Goal: Transaction & Acquisition: Purchase product/service

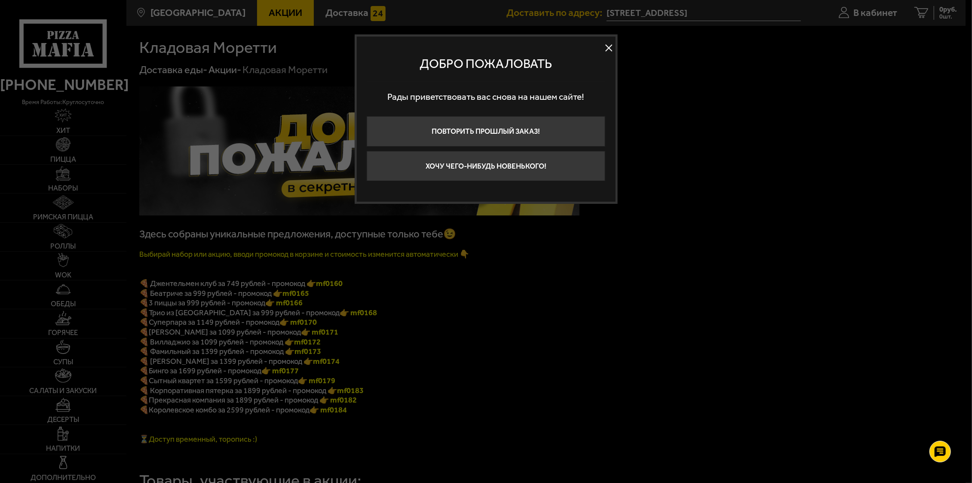
click at [613, 47] on button at bounding box center [609, 47] width 13 height 13
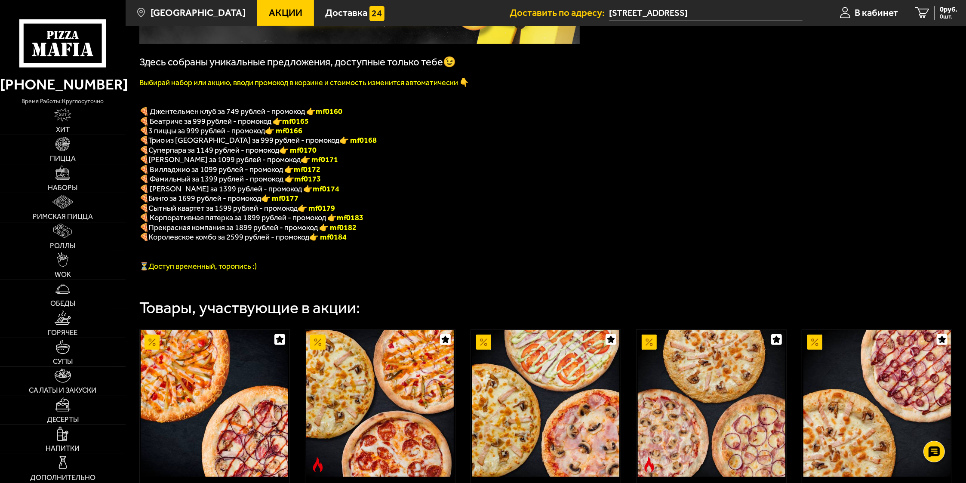
scroll to position [73, 0]
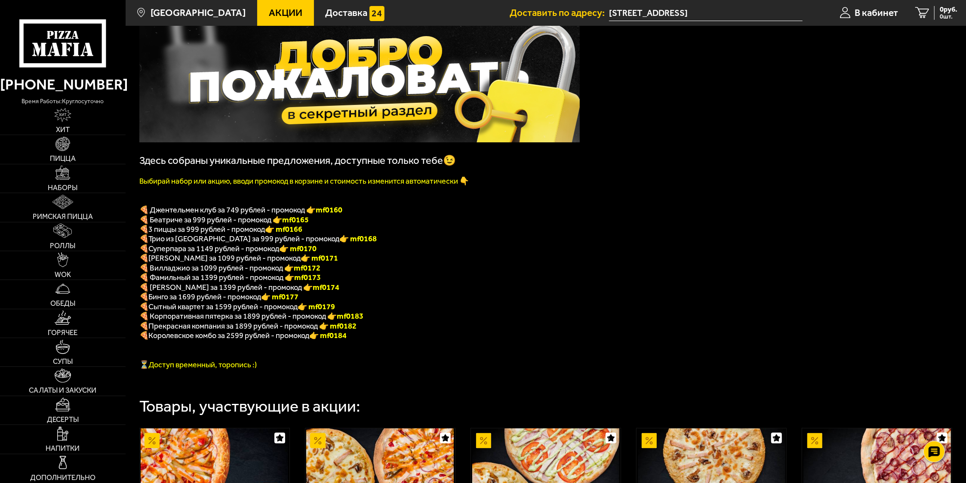
click at [275, 16] on span "Акции" at bounding box center [286, 12] width 34 height 9
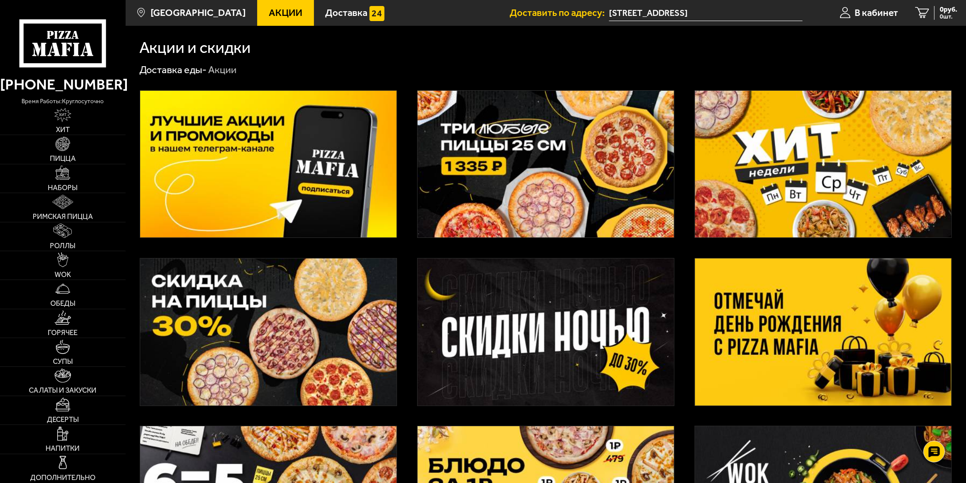
click at [511, 314] on img at bounding box center [545, 331] width 256 height 147
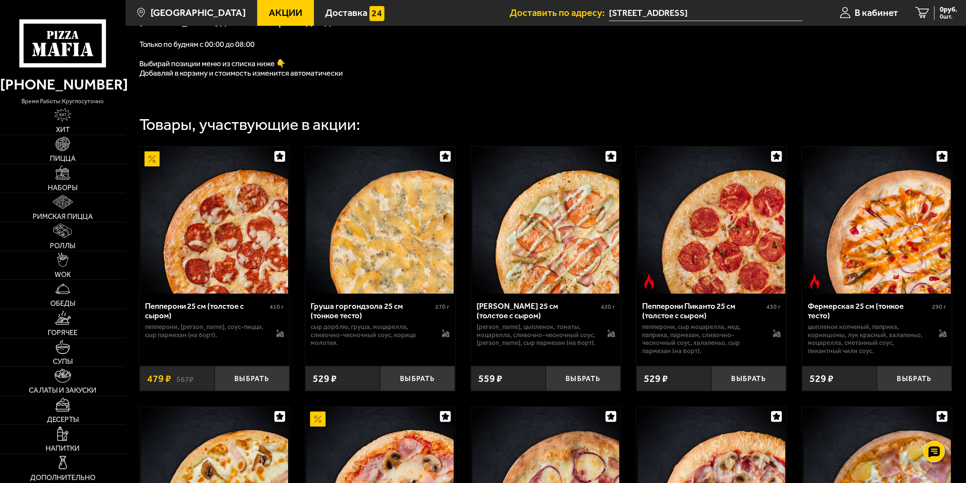
scroll to position [456, 0]
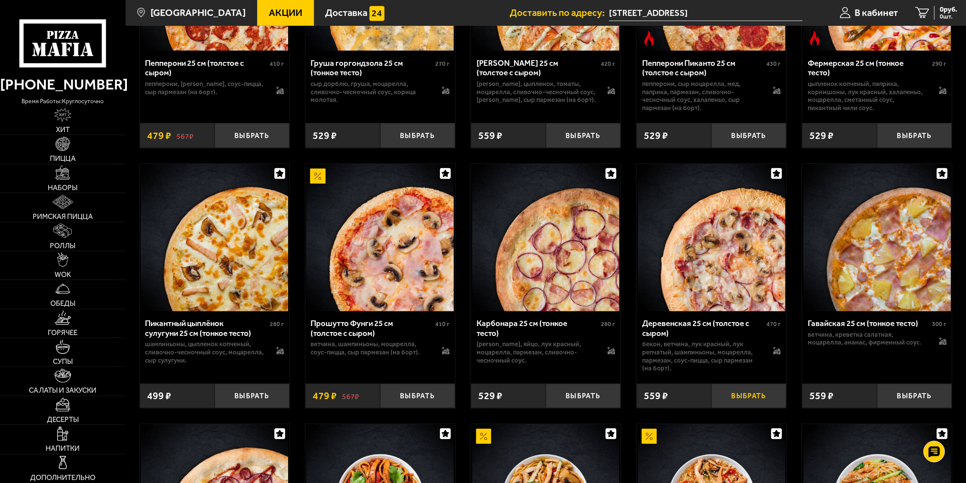
click at [752, 402] on button "Выбрать" at bounding box center [748, 395] width 75 height 25
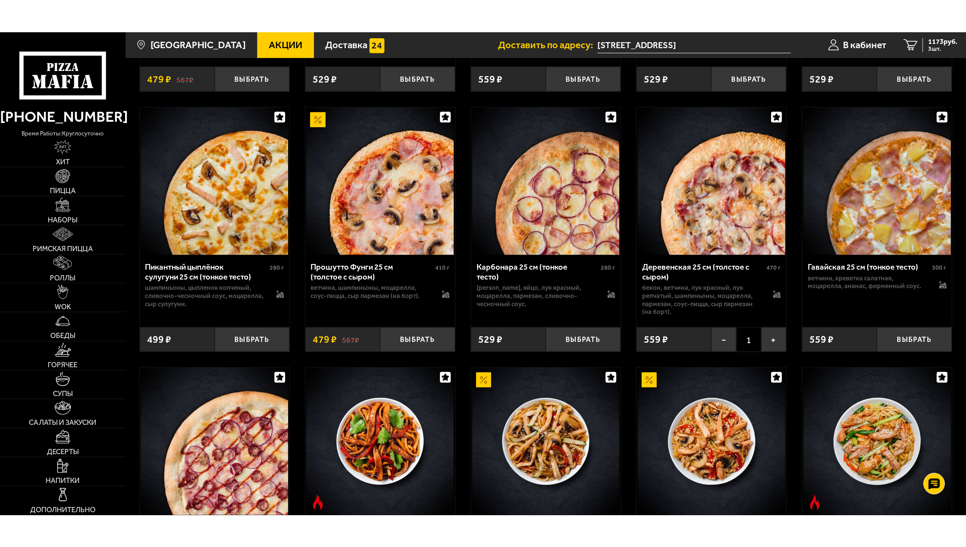
scroll to position [729, 0]
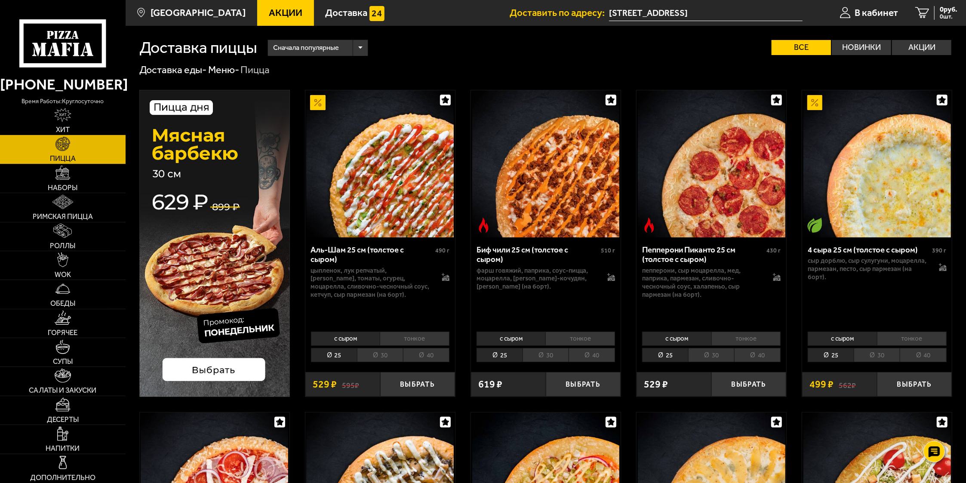
click at [269, 11] on span "Акции" at bounding box center [286, 12] width 34 height 9
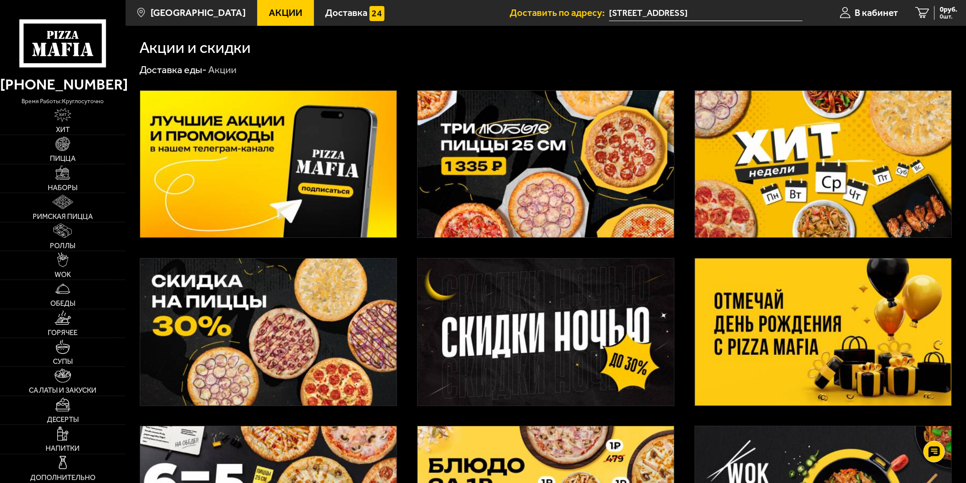
click at [498, 322] on img at bounding box center [545, 331] width 256 height 147
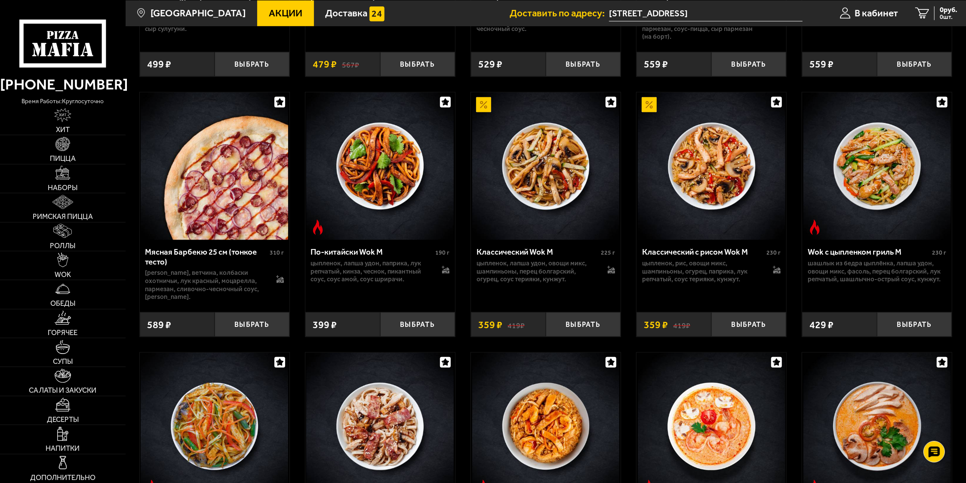
scroll to position [800, 0]
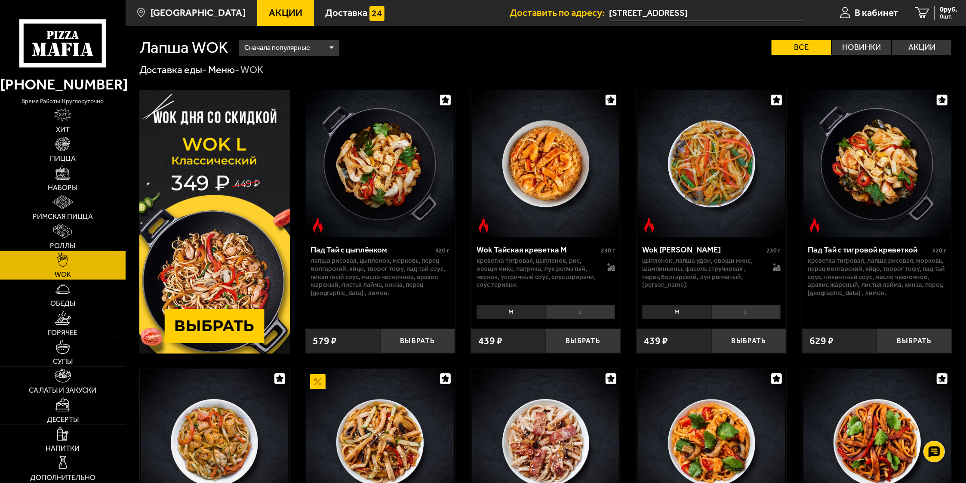
click at [230, 330] on img at bounding box center [214, 222] width 150 height 264
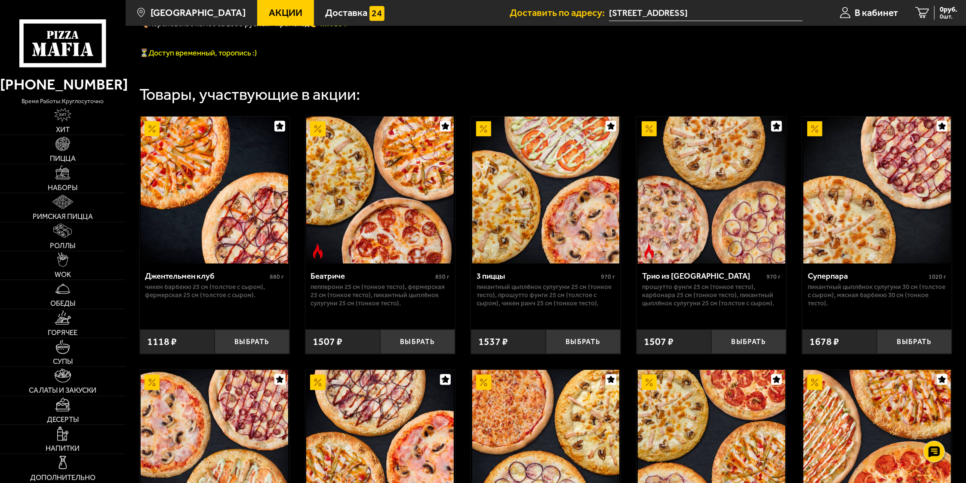
scroll to position [228, 0]
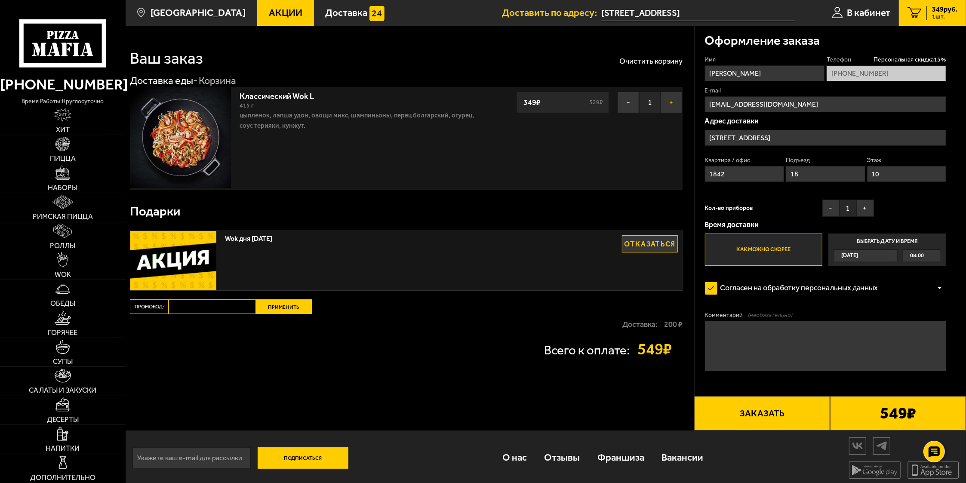
click at [675, 101] on button "+" at bounding box center [670, 102] width 21 height 21
click at [68, 236] on img at bounding box center [62, 231] width 18 height 14
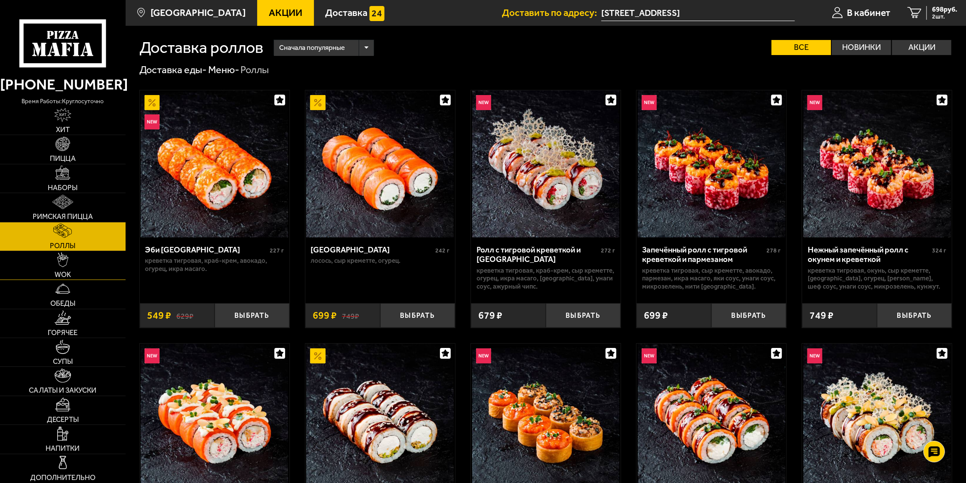
click at [63, 275] on span "WOK" at bounding box center [63, 274] width 16 height 7
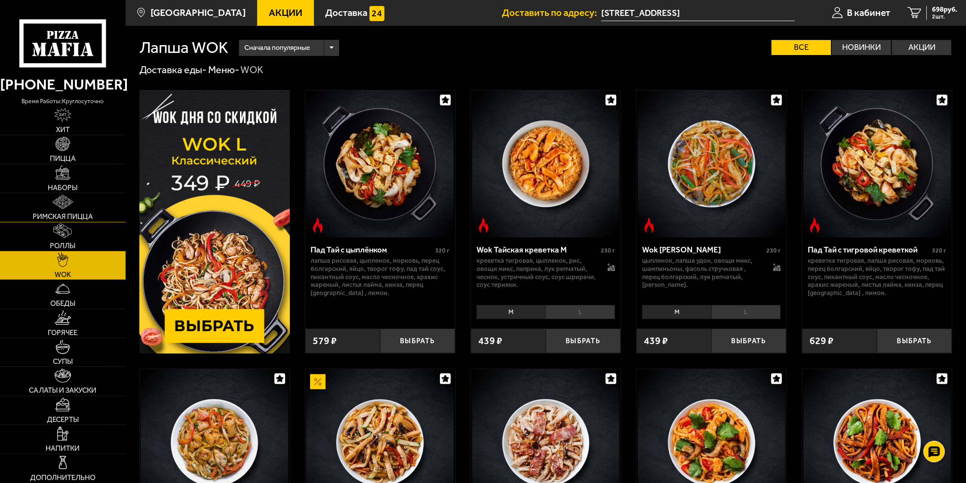
click at [68, 213] on span "Римская пицца" at bounding box center [63, 216] width 60 height 7
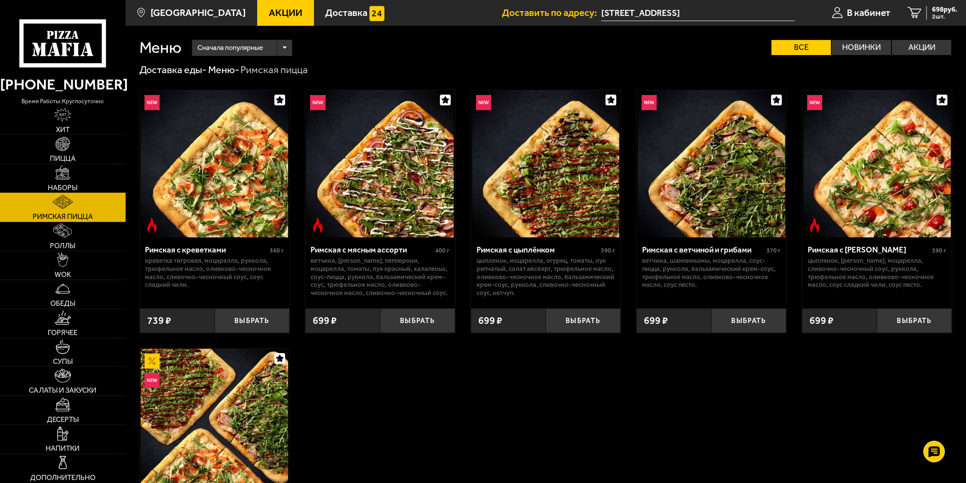
click at [66, 166] on link "Наборы" at bounding box center [63, 178] width 126 height 28
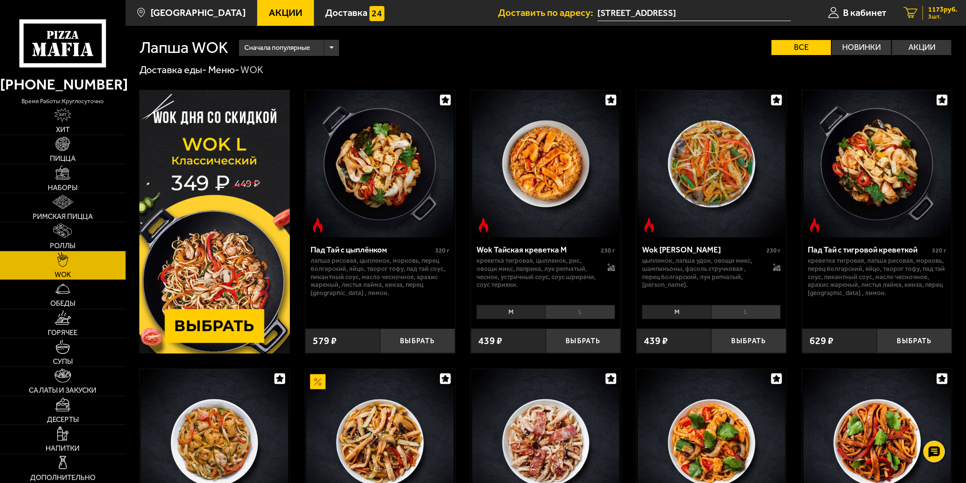
click at [939, 6] on span "1173 руб." at bounding box center [942, 9] width 29 height 7
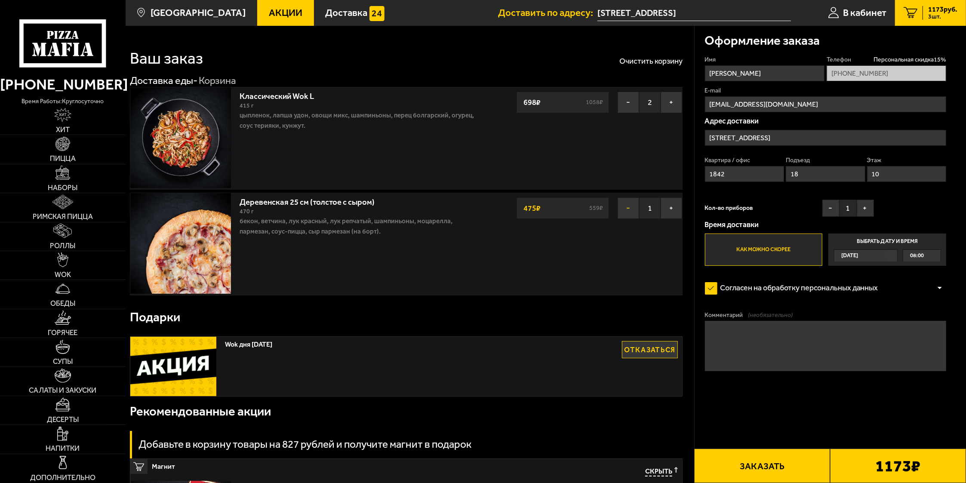
click at [619, 207] on button "−" at bounding box center [627, 207] width 21 height 21
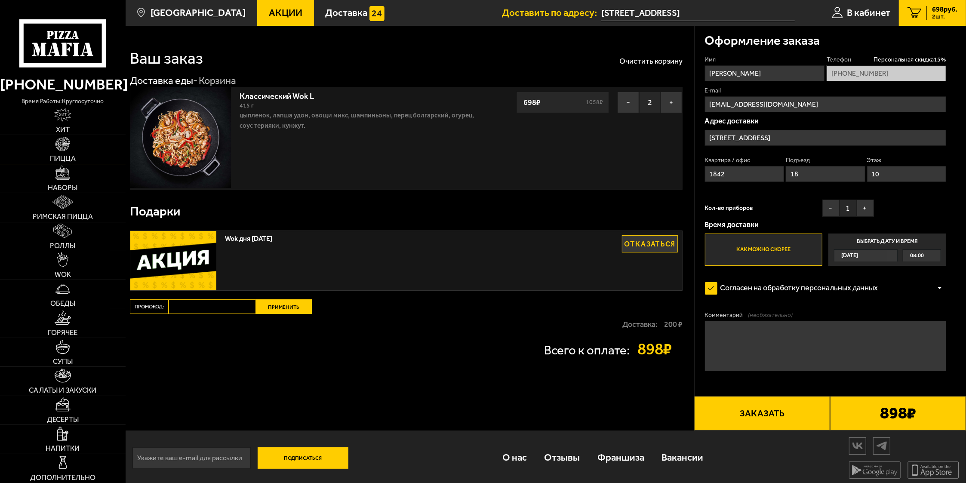
click at [68, 150] on img at bounding box center [62, 144] width 14 height 14
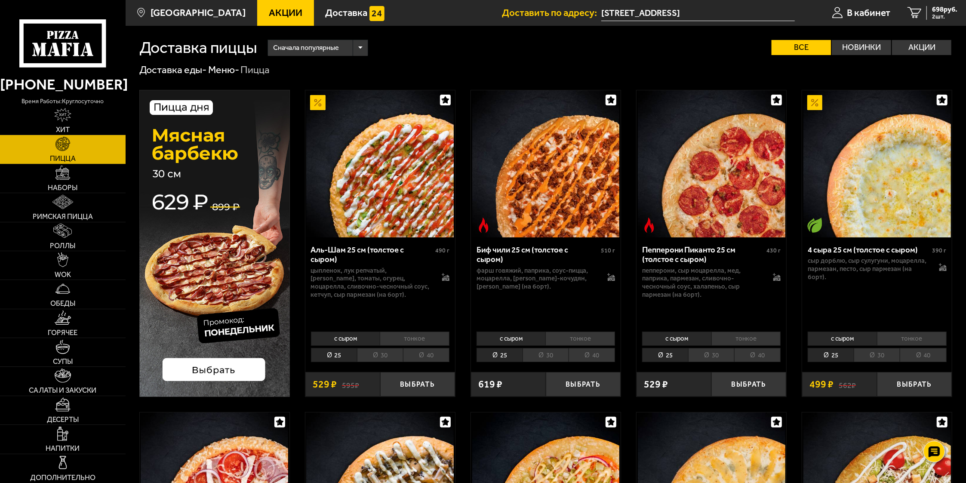
click at [386, 350] on li "30" at bounding box center [380, 355] width 46 height 15
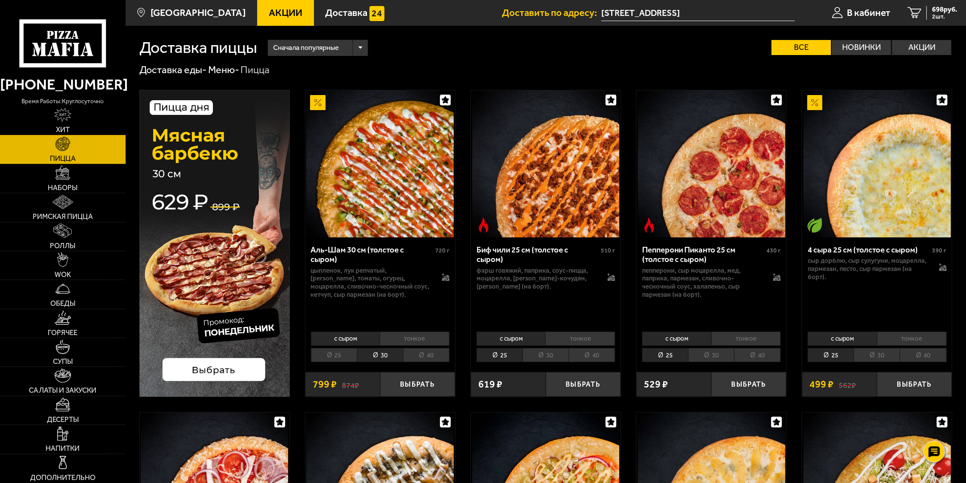
click at [425, 357] on li "40" at bounding box center [426, 355] width 46 height 15
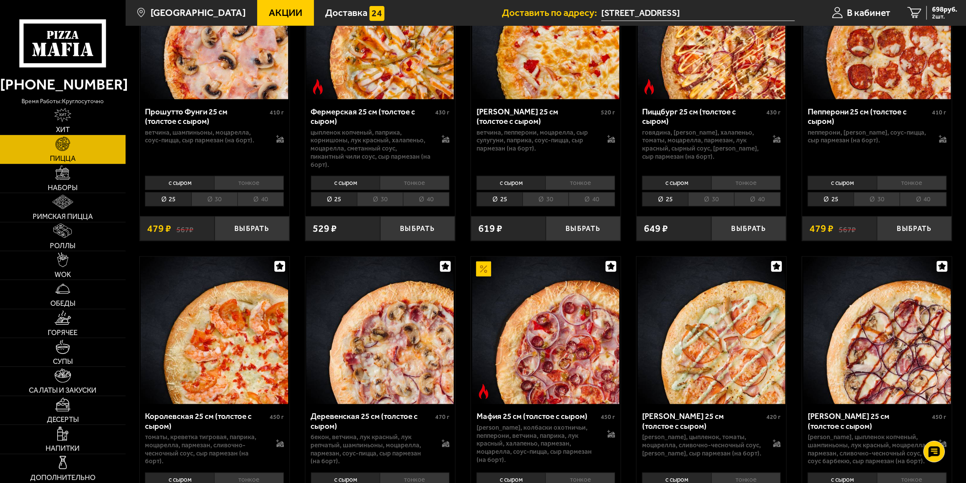
scroll to position [1003, 0]
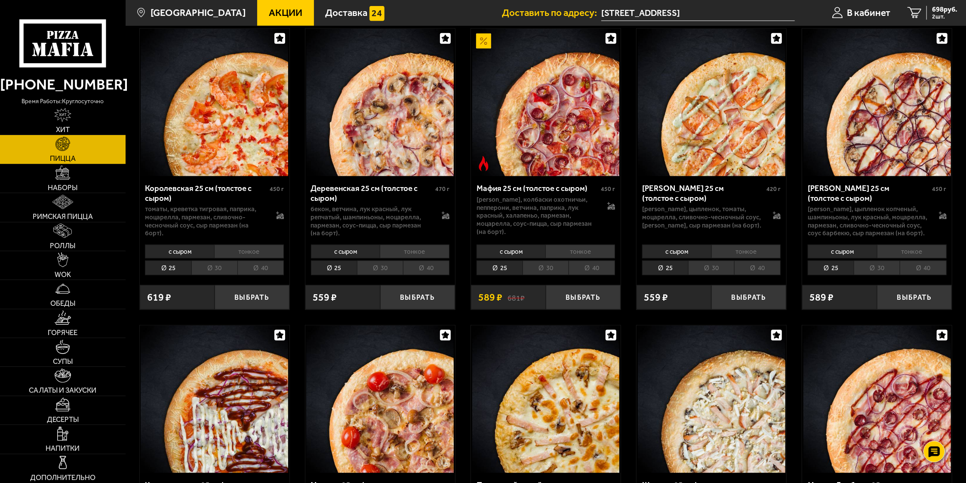
click at [381, 268] on li "30" at bounding box center [380, 268] width 46 height 15
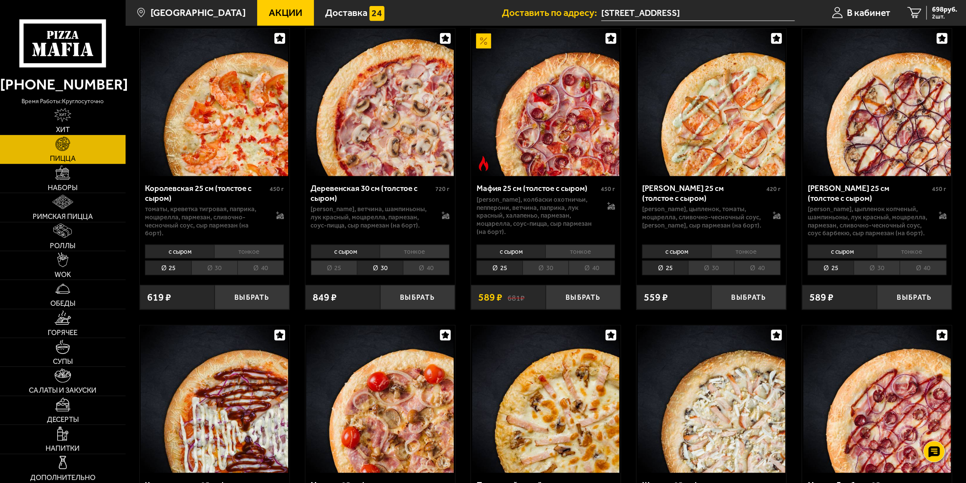
click at [711, 268] on li "30" at bounding box center [711, 268] width 46 height 15
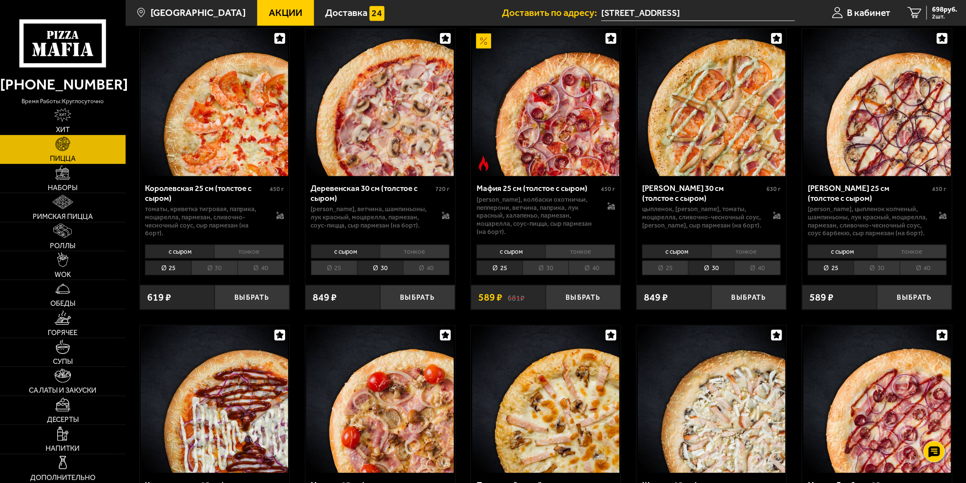
click at [872, 264] on li "30" at bounding box center [876, 268] width 46 height 15
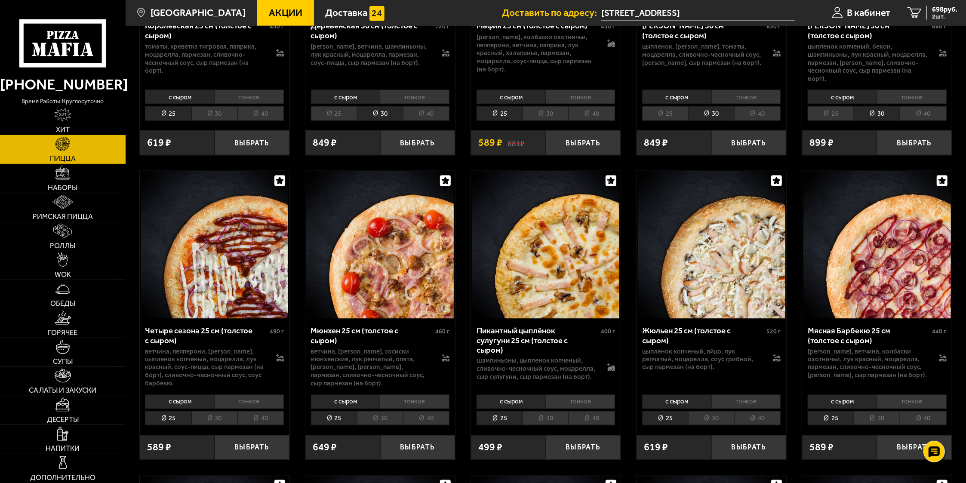
scroll to position [1322, 0]
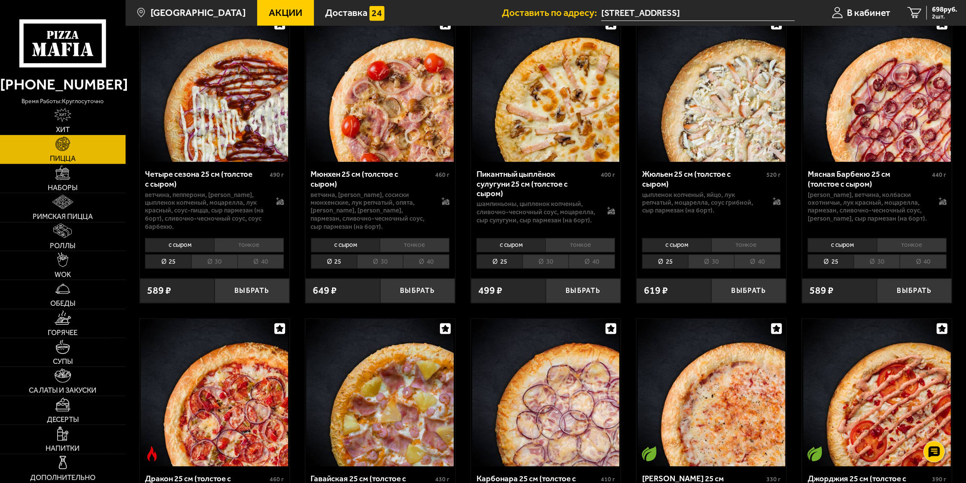
click at [377, 259] on li "30" at bounding box center [380, 262] width 46 height 15
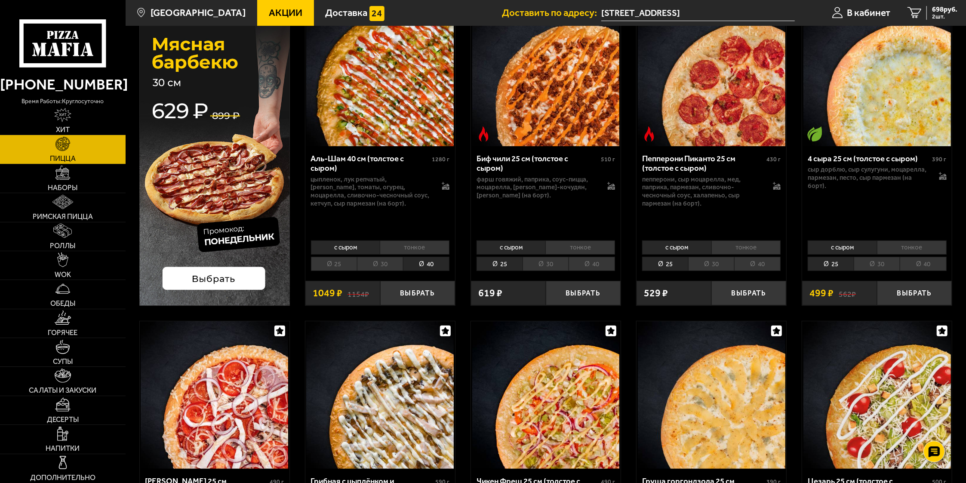
scroll to position [0, 0]
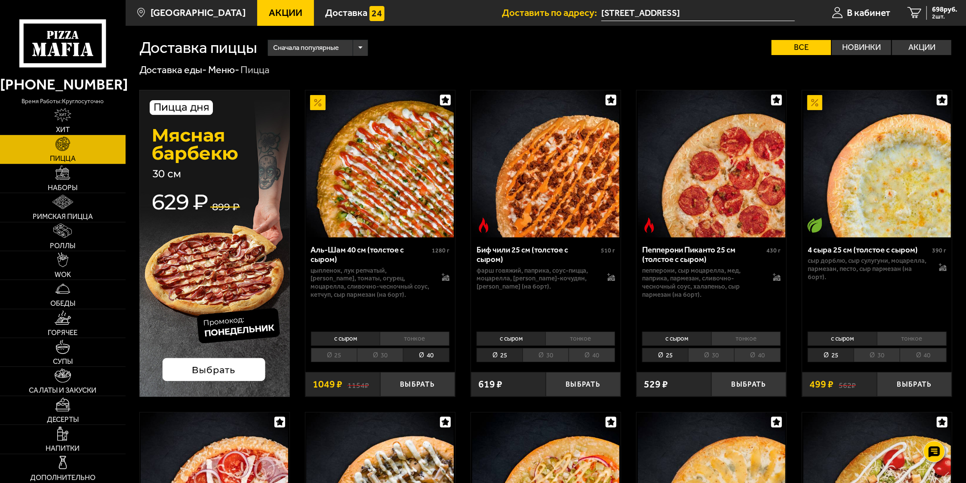
click at [368, 48] on div "Сначала популярные" at bounding box center [318, 48] width 100 height 16
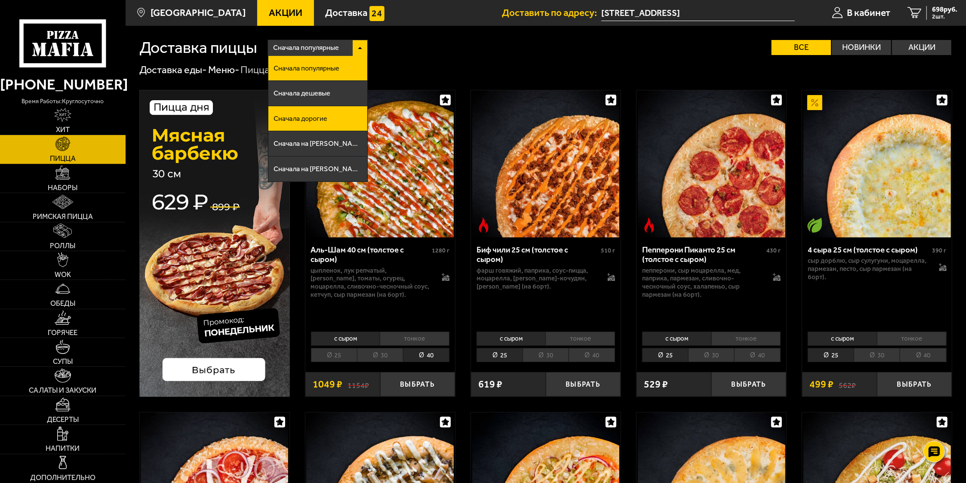
click at [337, 120] on li "Сначала дорогие" at bounding box center [317, 118] width 99 height 25
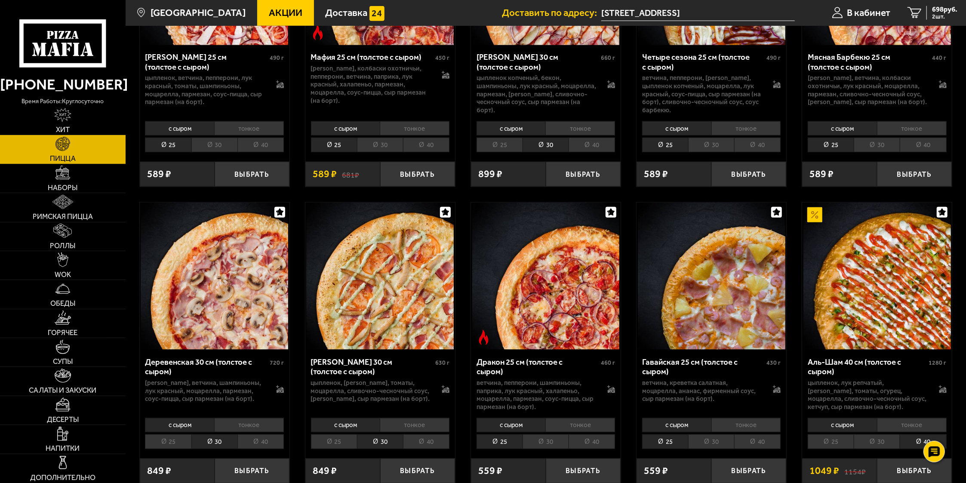
scroll to position [866, 0]
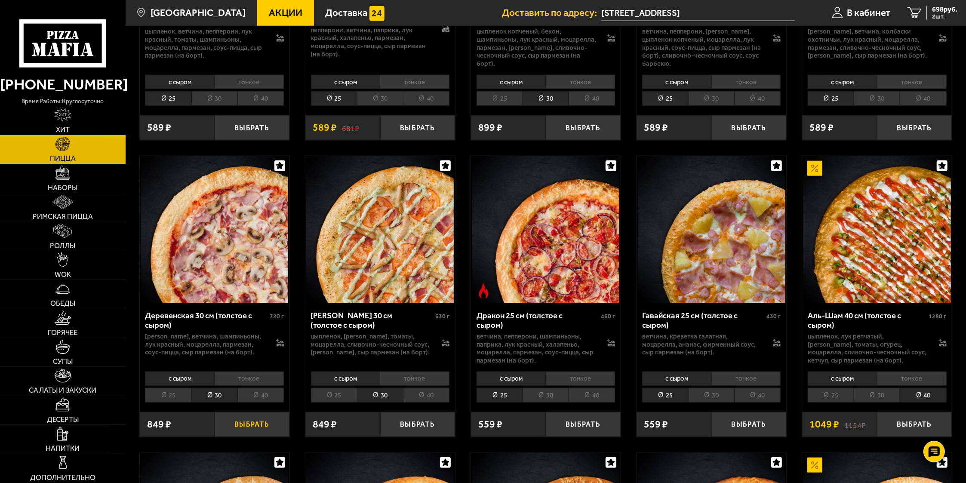
click at [256, 422] on button "Выбрать" at bounding box center [252, 424] width 75 height 25
click at [933, 12] on span "1420 руб." at bounding box center [942, 9] width 29 height 7
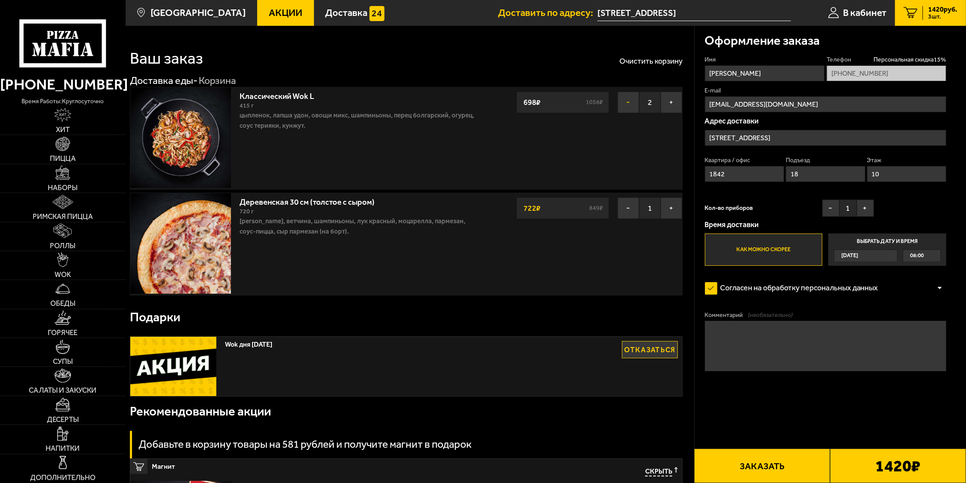
click at [625, 105] on button "−" at bounding box center [627, 102] width 21 height 21
click at [667, 109] on button "+" at bounding box center [670, 102] width 21 height 21
click at [777, 469] on button "Заказать" at bounding box center [762, 465] width 136 height 34
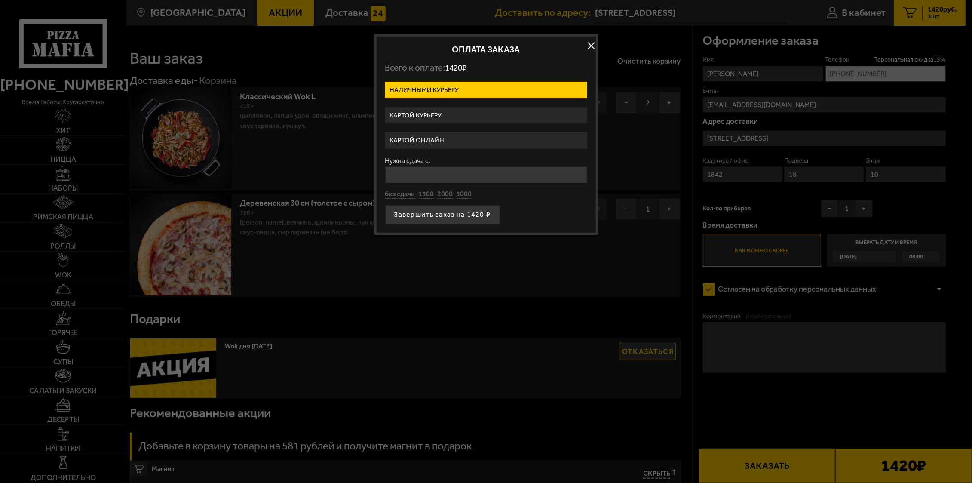
click at [487, 139] on label "Картой онлайн" at bounding box center [486, 140] width 202 height 17
click at [0, 0] on input "Картой онлайн" at bounding box center [0, 0] width 0 height 0
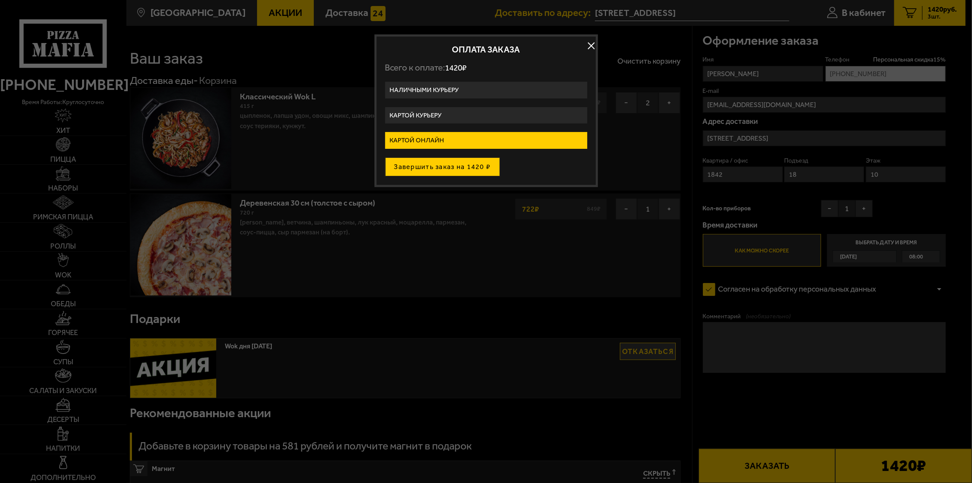
click at [461, 166] on button "Завершить заказ на 1420 ₽" at bounding box center [442, 166] width 115 height 19
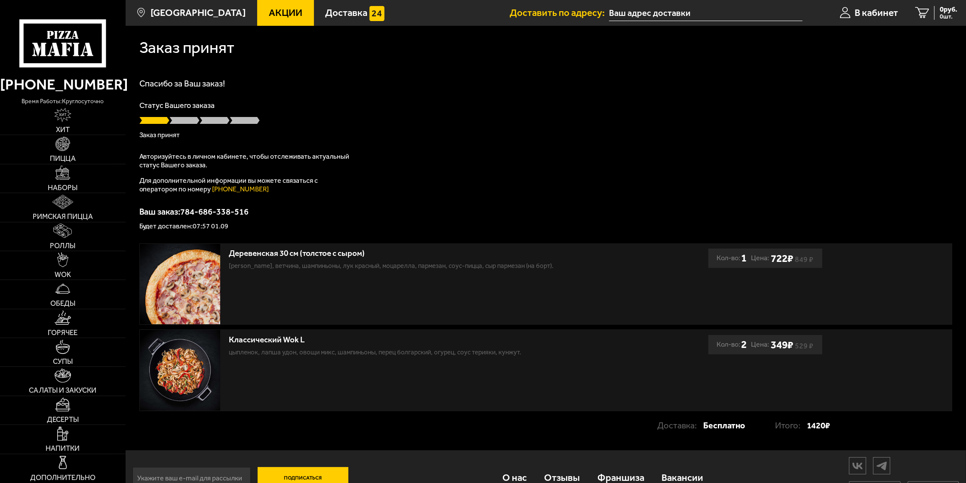
type input "[STREET_ADDRESS]"
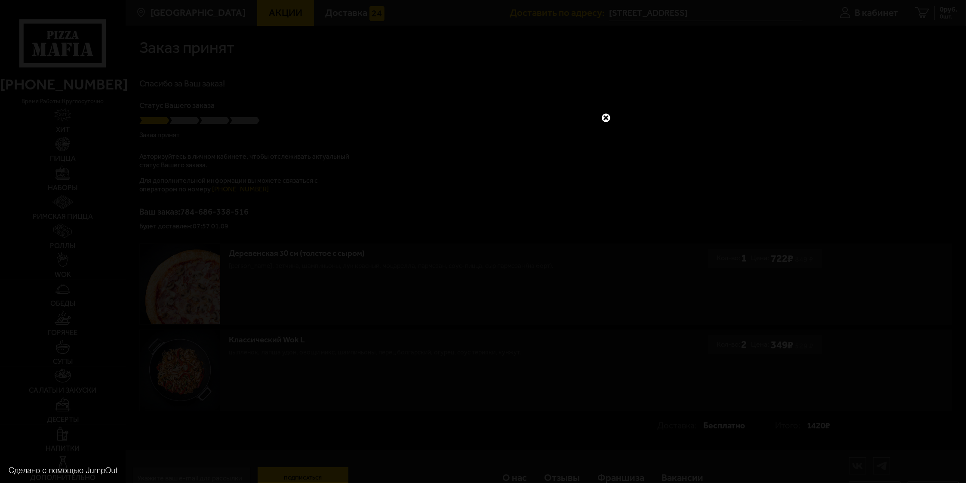
click at [607, 119] on link at bounding box center [605, 117] width 11 height 11
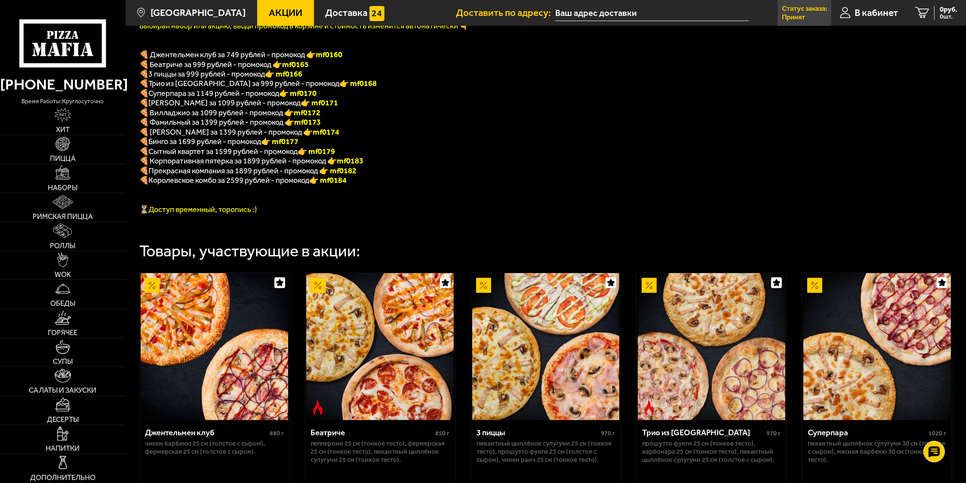
type input "[STREET_ADDRESS]"
